Goal: Navigation & Orientation: Find specific page/section

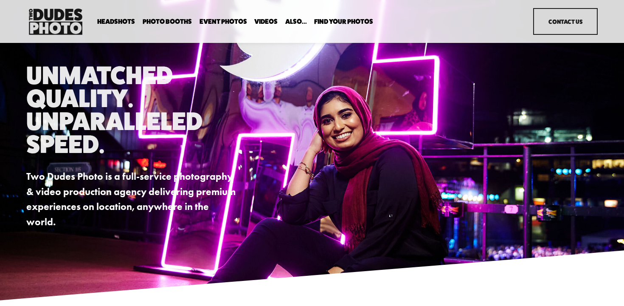
click at [170, 23] on span "Photo Booths" at bounding box center [167, 21] width 49 height 7
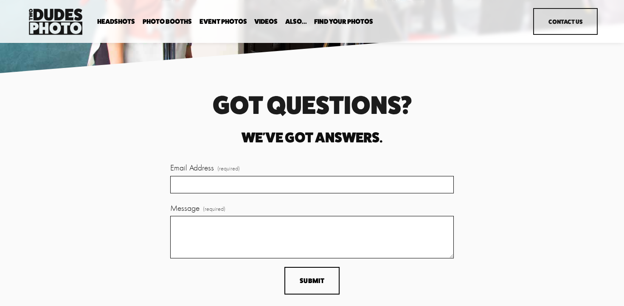
scroll to position [2059, 0]
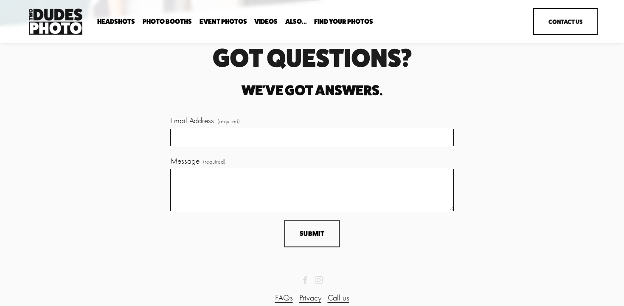
click at [0, 0] on span "Portrait Designer" at bounding box center [0, 0] width 0 height 0
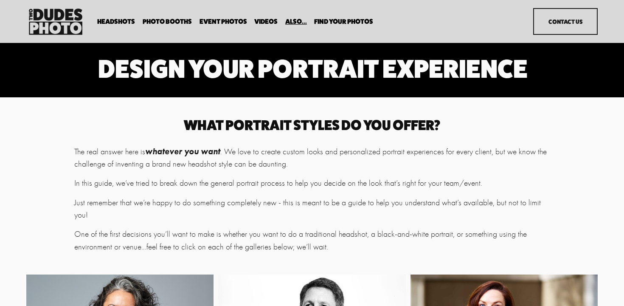
click at [0, 0] on span "Anti Booth" at bounding box center [0, 0] width 0 height 0
